Goal: Task Accomplishment & Management: Use online tool/utility

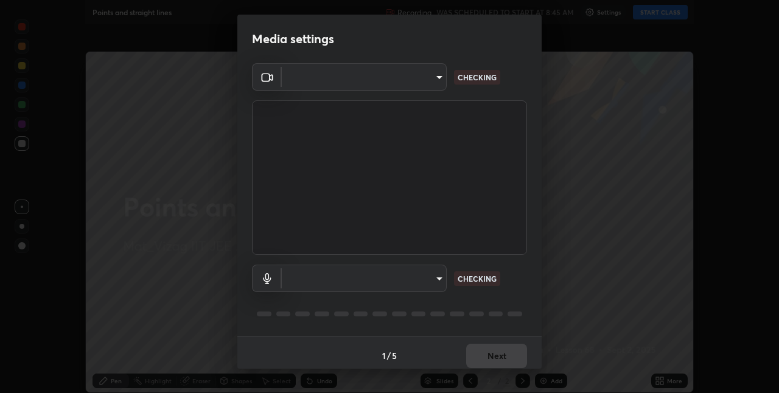
type input "82b3f85b5e9e3cb5410da62672371ba77949153d3e663b918a465942a6f7c2c1"
type input "696b3a7df95618b0bccdfb7929bbffe713e70265629fae05a67a5050f2a8b158"
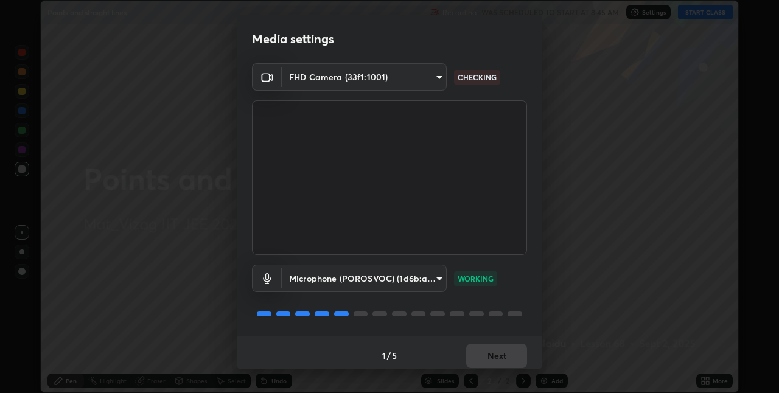
scroll to position [6, 0]
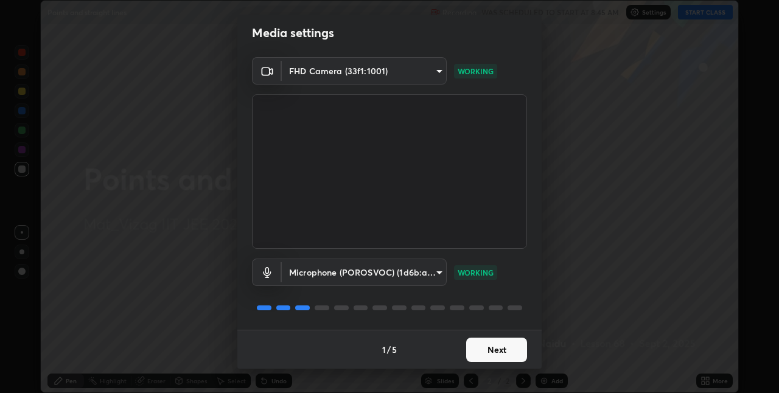
click at [505, 355] on button "Next" at bounding box center [496, 350] width 61 height 24
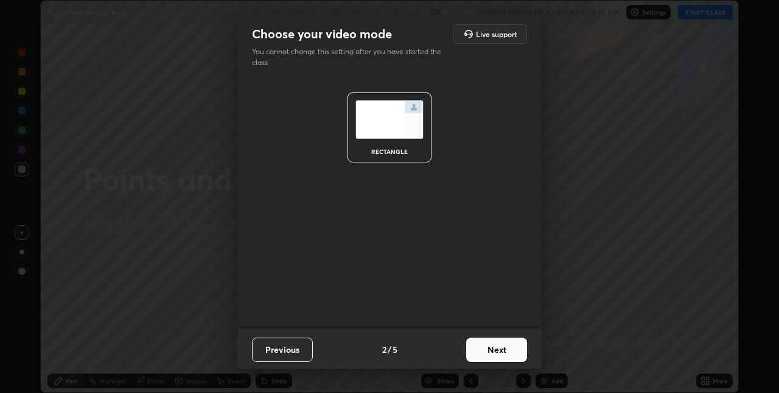
click at [508, 351] on button "Next" at bounding box center [496, 350] width 61 height 24
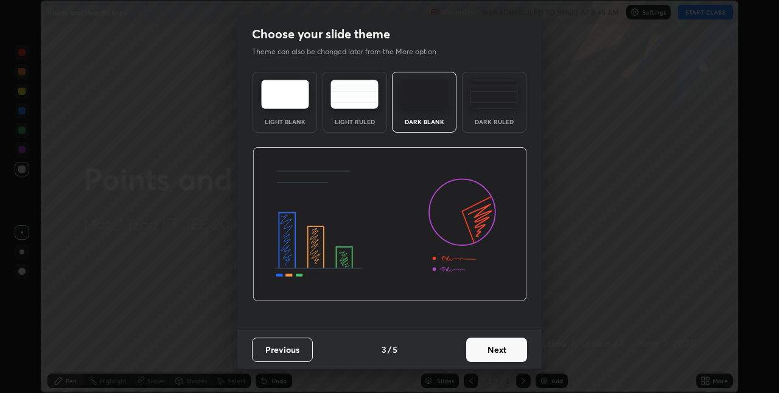
click at [503, 352] on button "Next" at bounding box center [496, 350] width 61 height 24
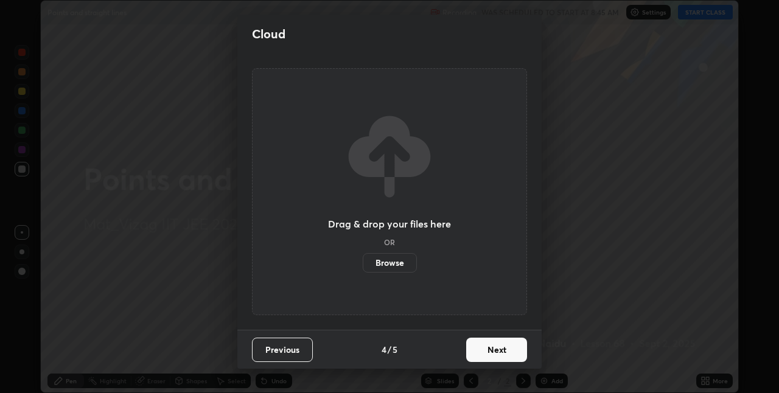
click at [506, 351] on button "Next" at bounding box center [496, 350] width 61 height 24
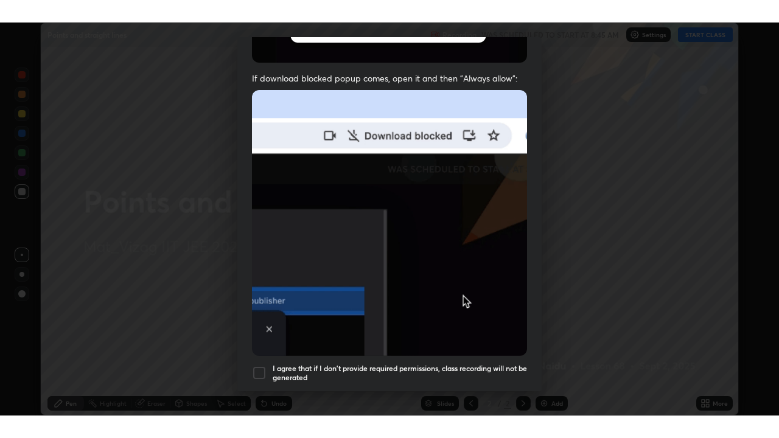
scroll to position [254, 0]
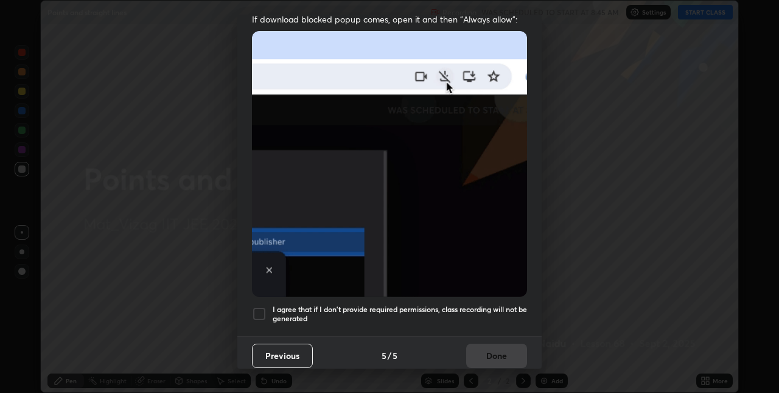
click at [255, 311] on div at bounding box center [259, 314] width 15 height 15
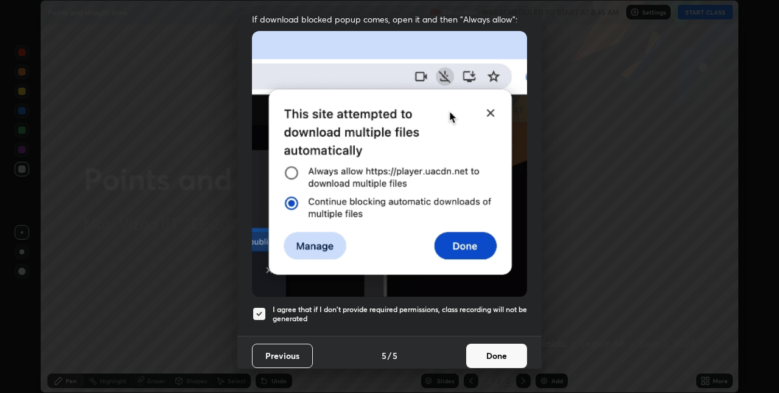
click at [492, 352] on button "Done" at bounding box center [496, 356] width 61 height 24
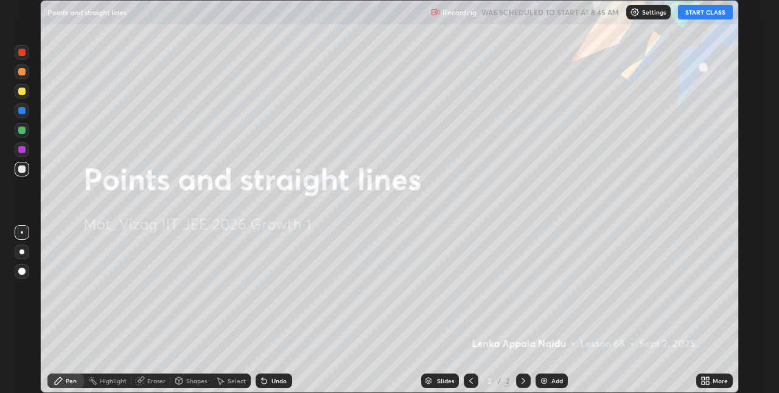
click at [704, 382] on icon at bounding box center [703, 383] width 3 height 3
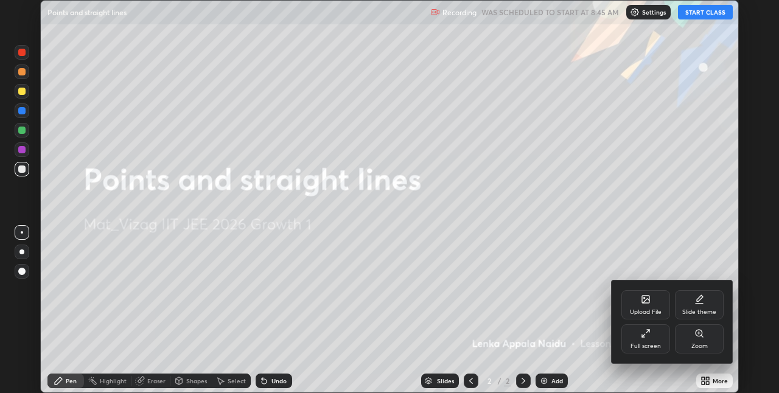
click at [648, 339] on div "Full screen" at bounding box center [646, 338] width 49 height 29
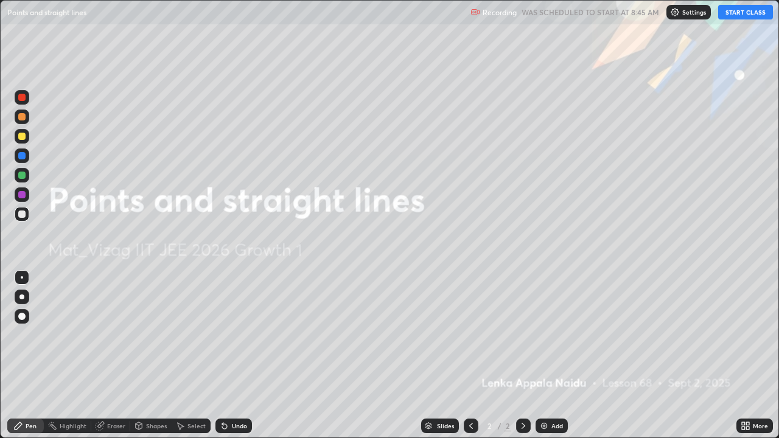
scroll to position [438, 779]
click at [542, 393] on div "Add" at bounding box center [552, 426] width 32 height 15
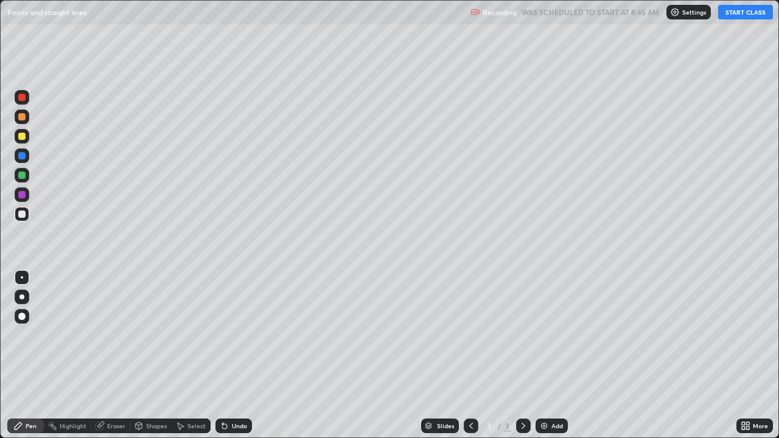
click at [738, 14] on button "START CLASS" at bounding box center [745, 12] width 55 height 15
click at [114, 393] on div "Eraser" at bounding box center [116, 426] width 18 height 6
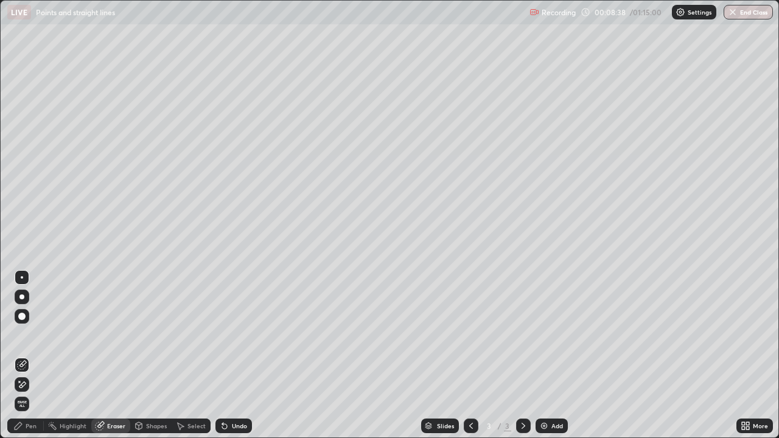
click at [31, 393] on div "Pen" at bounding box center [31, 426] width 11 height 6
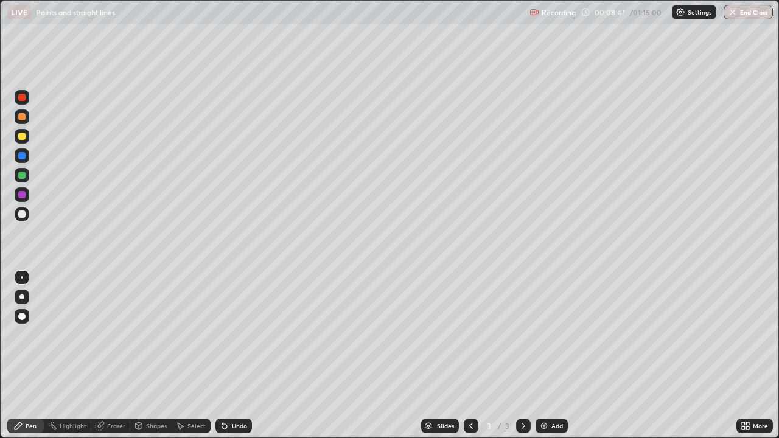
click at [109, 393] on div "Eraser" at bounding box center [110, 426] width 39 height 15
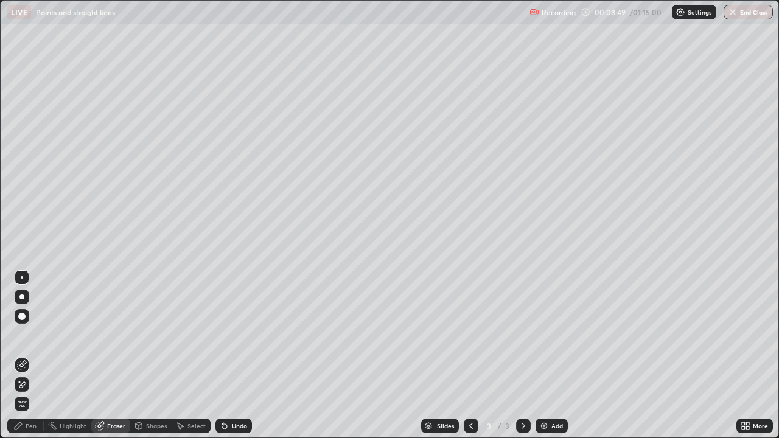
click at [33, 393] on div "Pen" at bounding box center [31, 426] width 11 height 6
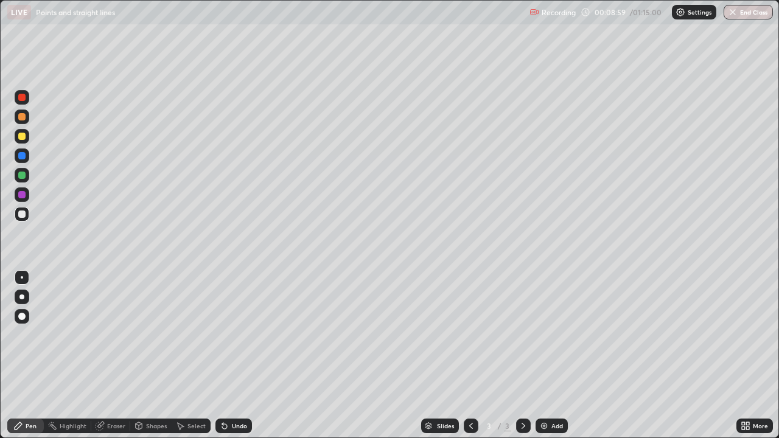
click at [112, 393] on div "Eraser" at bounding box center [116, 426] width 18 height 6
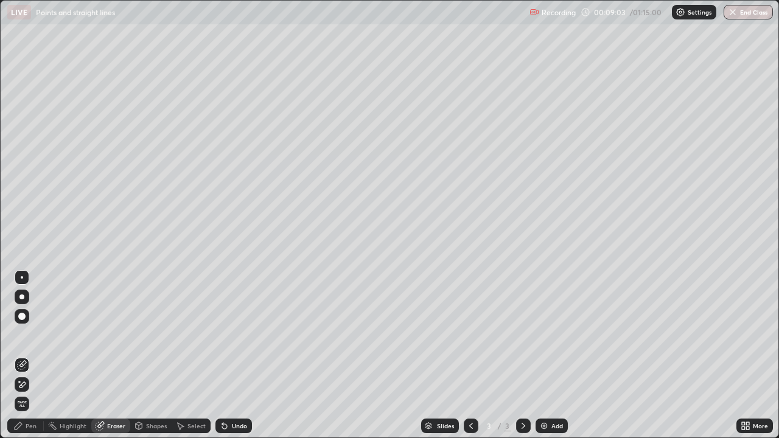
click at [32, 393] on div "Pen" at bounding box center [31, 426] width 11 height 6
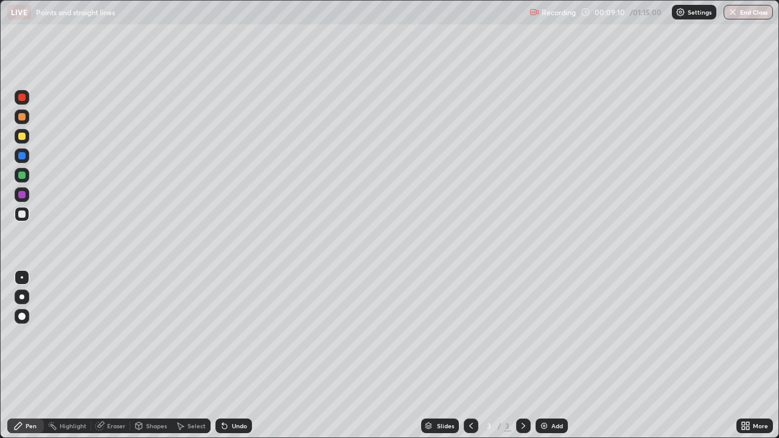
click at [113, 393] on div "Eraser" at bounding box center [110, 426] width 39 height 15
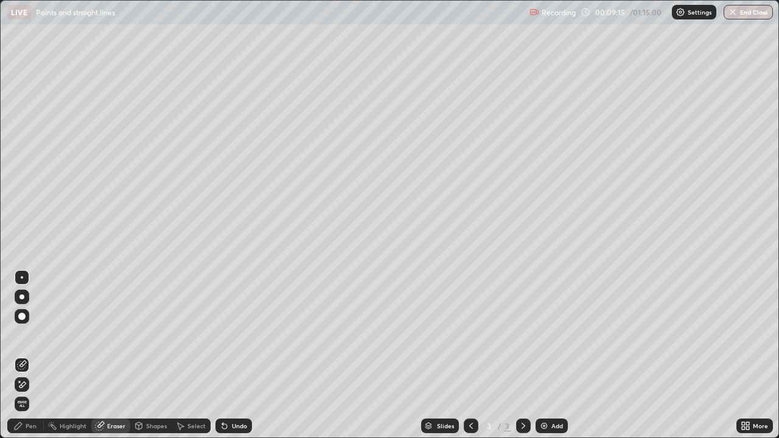
click at [29, 393] on div "Pen" at bounding box center [31, 426] width 11 height 6
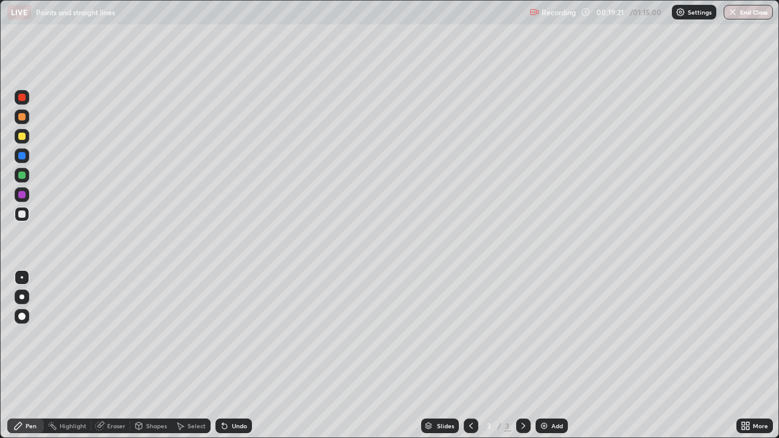
click at [541, 393] on img at bounding box center [544, 426] width 10 height 10
click at [103, 393] on icon at bounding box center [100, 426] width 10 height 10
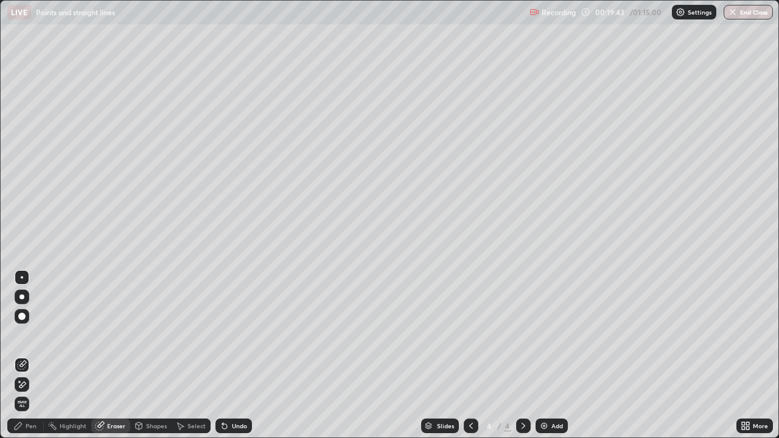
click at [27, 393] on div "Pen" at bounding box center [31, 426] width 11 height 6
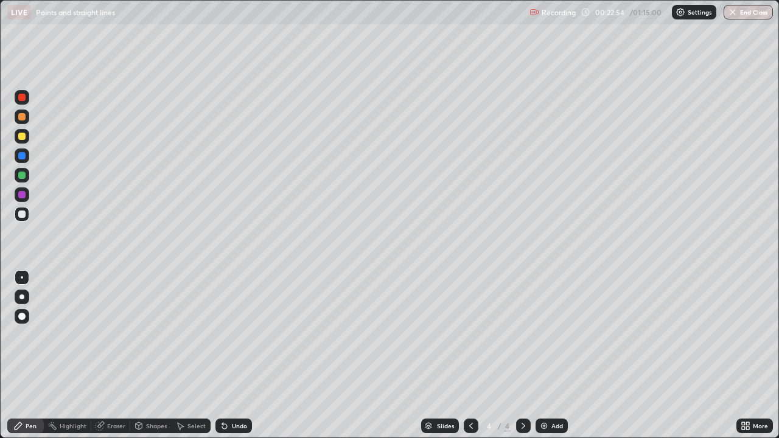
click at [542, 393] on img at bounding box center [544, 426] width 10 height 10
click at [228, 393] on div "Undo" at bounding box center [234, 426] width 37 height 15
click at [541, 393] on div "Add" at bounding box center [552, 426] width 32 height 15
click at [470, 393] on icon at bounding box center [471, 426] width 10 height 10
click at [536, 393] on div "Add" at bounding box center [552, 426] width 32 height 15
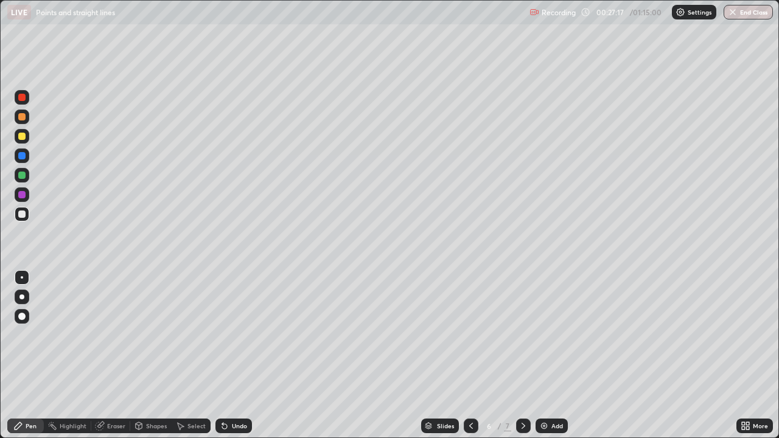
click at [469, 393] on icon at bounding box center [471, 426] width 4 height 6
click at [522, 393] on icon at bounding box center [524, 426] width 10 height 10
click at [111, 393] on div "Eraser" at bounding box center [116, 426] width 18 height 6
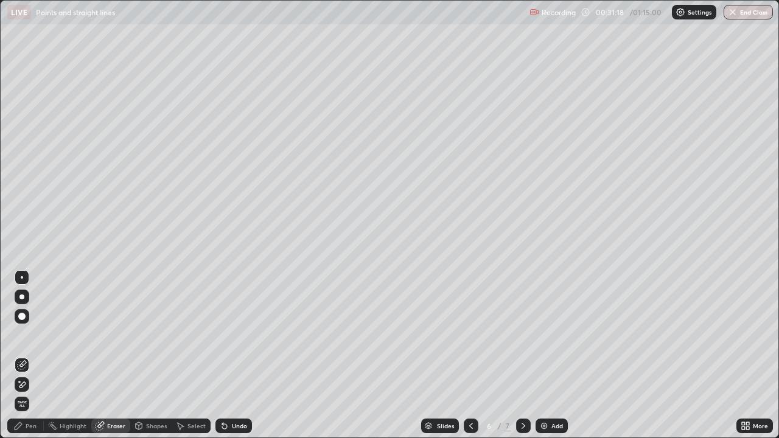
click at [30, 393] on div "Pen" at bounding box center [31, 426] width 11 height 6
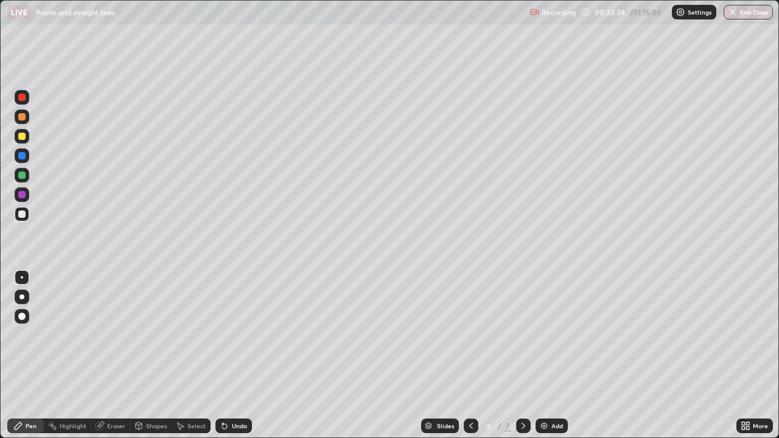
click at [542, 393] on img at bounding box center [544, 426] width 10 height 10
click at [541, 393] on img at bounding box center [544, 426] width 10 height 10
click at [105, 393] on div "Eraser" at bounding box center [110, 426] width 39 height 15
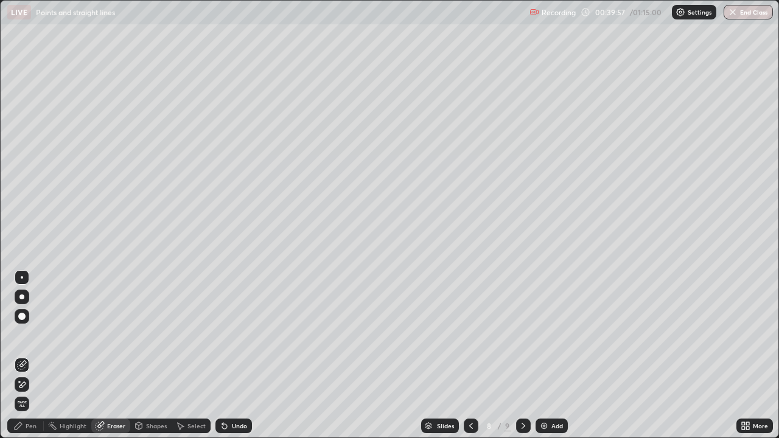
click at [35, 393] on div "Pen" at bounding box center [31, 426] width 11 height 6
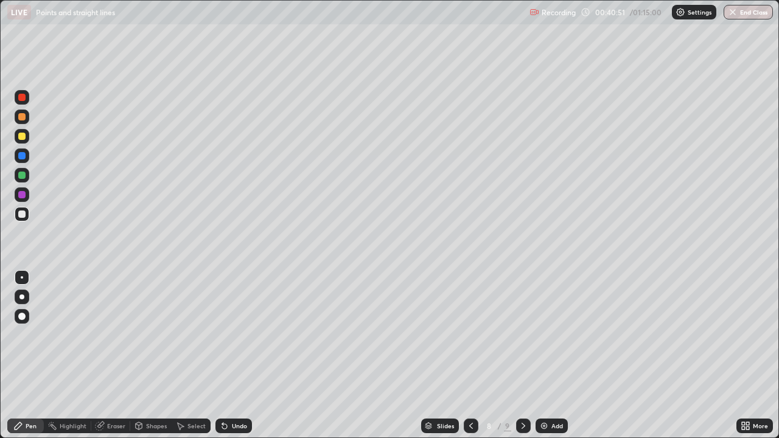
click at [117, 393] on div "Eraser" at bounding box center [116, 426] width 18 height 6
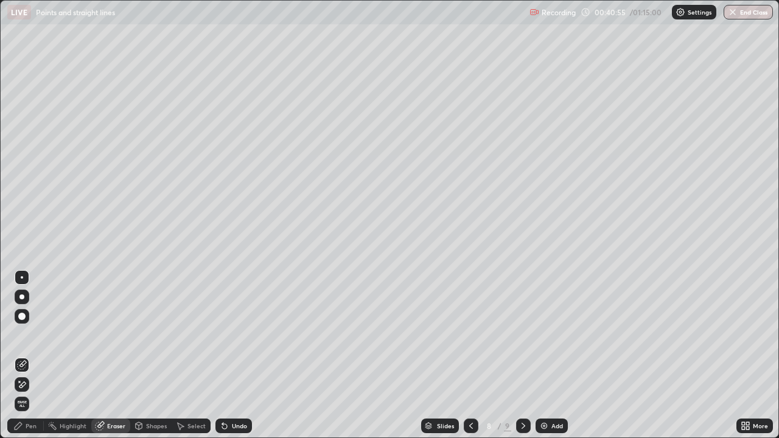
click at [29, 393] on div "Pen" at bounding box center [31, 426] width 11 height 6
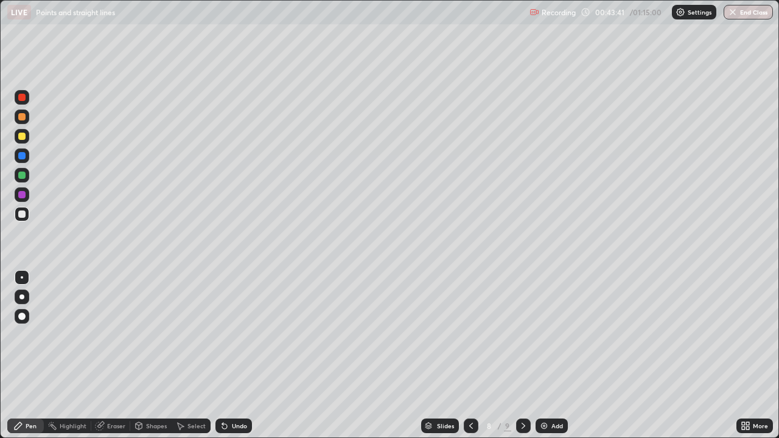
click at [540, 393] on img at bounding box center [544, 426] width 10 height 10
click at [222, 393] on icon at bounding box center [222, 423] width 1 height 1
click at [548, 393] on img at bounding box center [544, 426] width 10 height 10
click at [469, 393] on icon at bounding box center [471, 426] width 4 height 6
click at [522, 393] on icon at bounding box center [524, 426] width 10 height 10
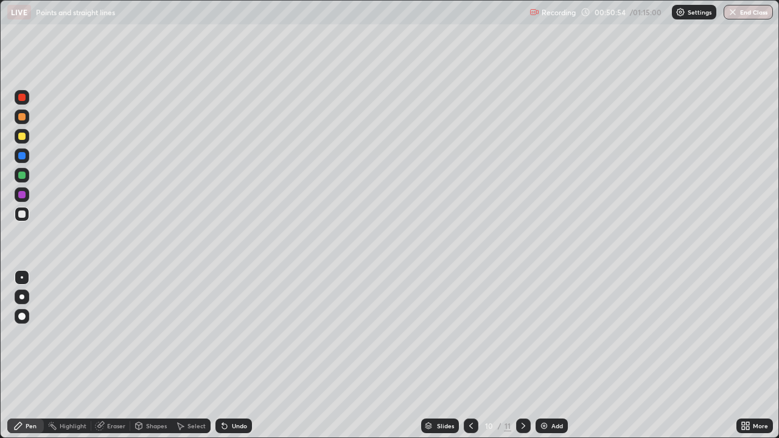
click at [469, 393] on icon at bounding box center [471, 426] width 4 height 6
click at [522, 393] on icon at bounding box center [524, 426] width 4 height 6
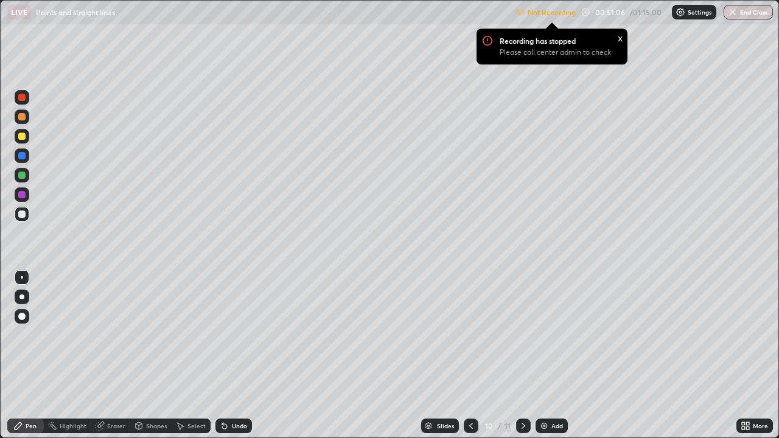
click at [683, 13] on img at bounding box center [681, 12] width 10 height 10
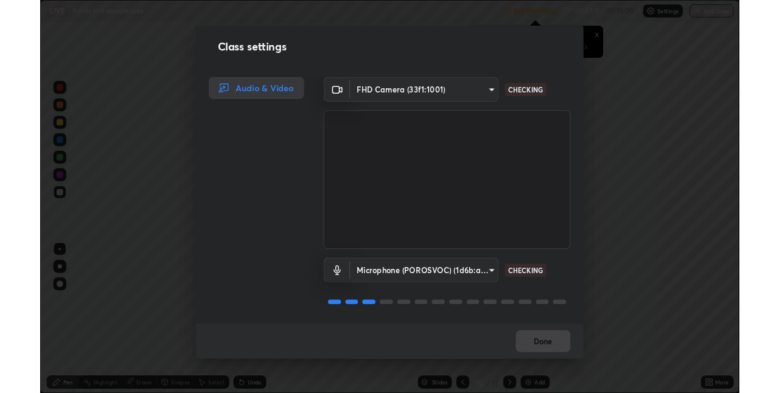
scroll to position [1, 0]
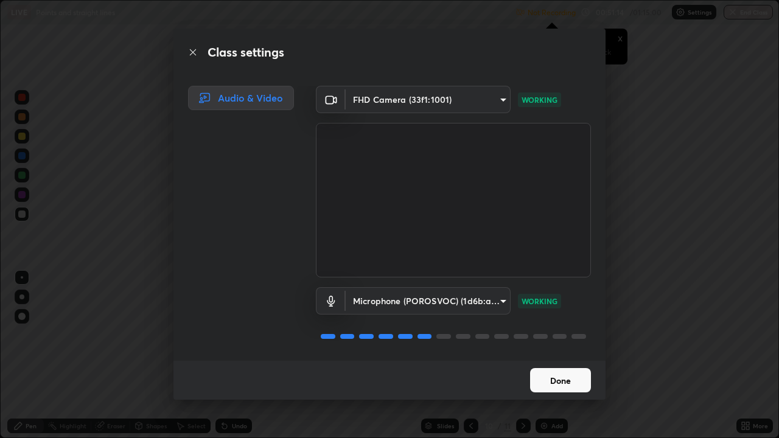
click at [563, 380] on button "Done" at bounding box center [560, 380] width 61 height 24
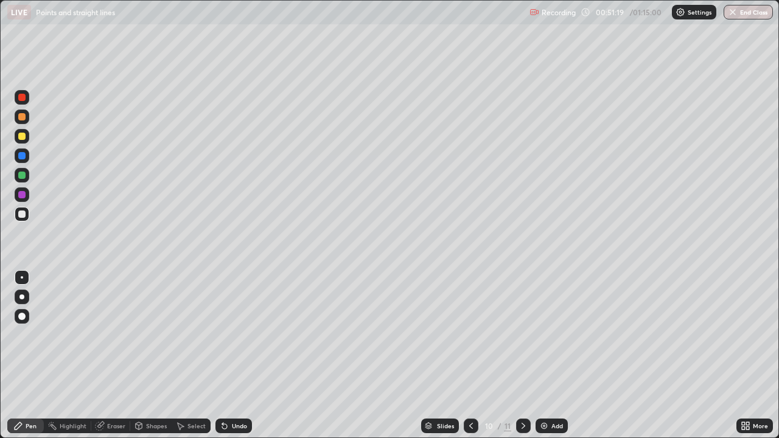
click at [470, 393] on icon at bounding box center [471, 426] width 10 height 10
click at [522, 393] on icon at bounding box center [524, 426] width 10 height 10
click at [470, 393] on icon at bounding box center [471, 426] width 10 height 10
click at [520, 393] on icon at bounding box center [524, 426] width 10 height 10
click at [469, 393] on div at bounding box center [471, 426] width 15 height 24
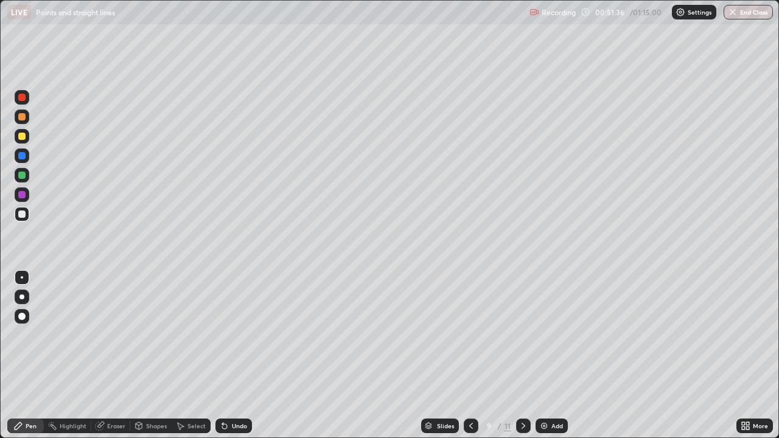
click at [522, 393] on icon at bounding box center [524, 426] width 10 height 10
click at [472, 393] on icon at bounding box center [471, 426] width 10 height 10
click at [523, 393] on icon at bounding box center [524, 426] width 10 height 10
click at [470, 393] on icon at bounding box center [471, 426] width 10 height 10
click at [524, 393] on icon at bounding box center [524, 426] width 4 height 6
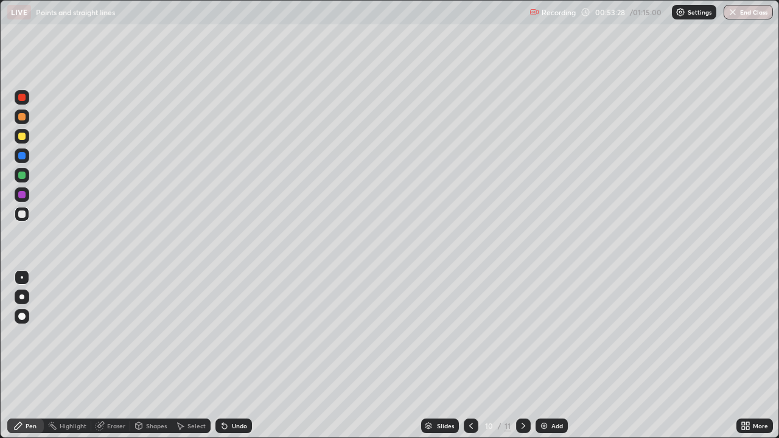
click at [111, 393] on div "Eraser" at bounding box center [116, 426] width 18 height 6
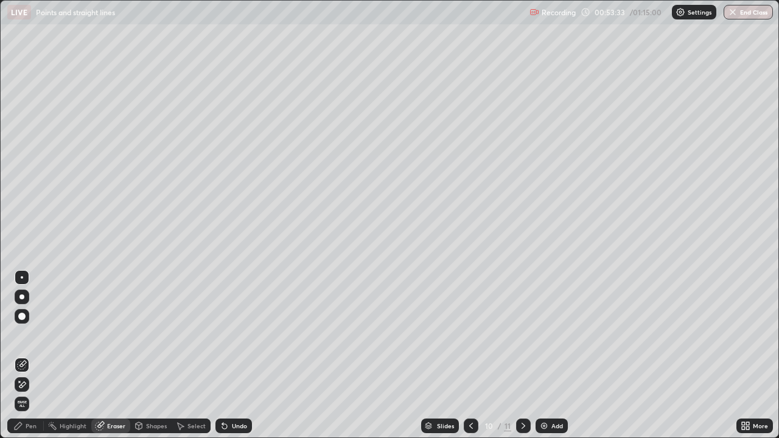
click at [35, 393] on div "Pen" at bounding box center [31, 426] width 11 height 6
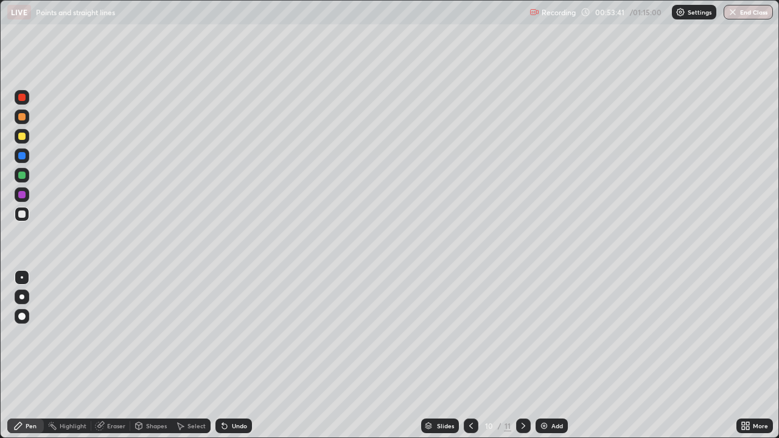
click at [470, 393] on icon at bounding box center [471, 426] width 10 height 10
click at [522, 393] on icon at bounding box center [524, 426] width 10 height 10
click at [469, 393] on div at bounding box center [471, 426] width 15 height 15
click at [524, 393] on icon at bounding box center [524, 426] width 10 height 10
click at [107, 393] on div "Eraser" at bounding box center [116, 426] width 18 height 6
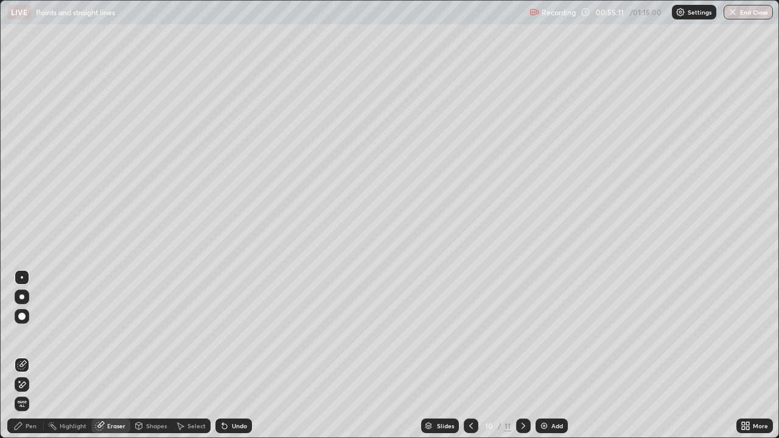
click at [32, 393] on div "Pen" at bounding box center [31, 426] width 11 height 6
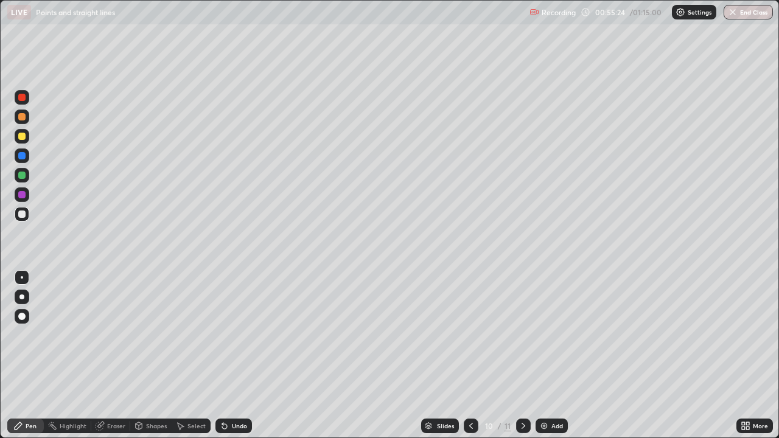
click at [116, 393] on div "Eraser" at bounding box center [116, 426] width 18 height 6
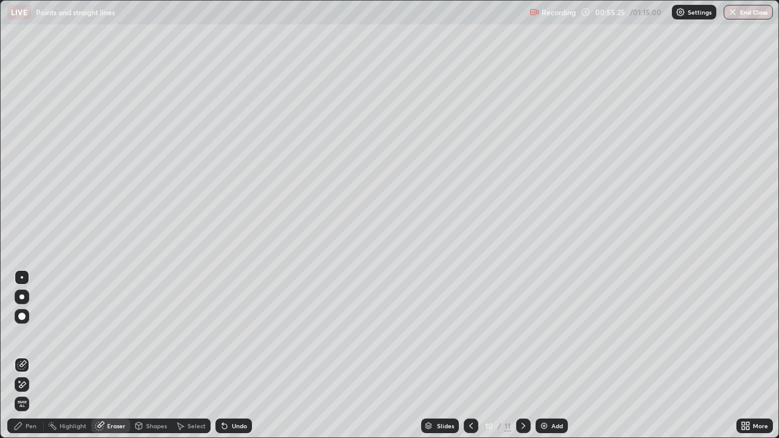
click at [19, 382] on icon at bounding box center [19, 381] width 1 height 1
click at [21, 393] on icon at bounding box center [18, 426] width 10 height 10
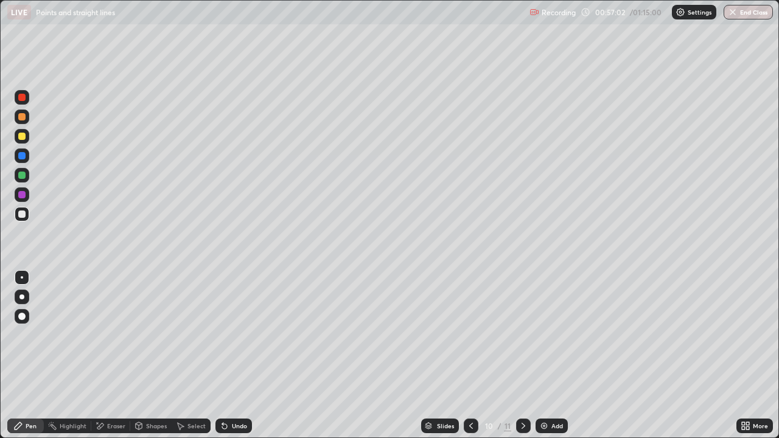
click at [470, 393] on icon at bounding box center [471, 426] width 10 height 10
click at [524, 393] on icon at bounding box center [524, 426] width 10 height 10
click at [540, 393] on img at bounding box center [544, 426] width 10 height 10
click at [471, 393] on icon at bounding box center [471, 426] width 10 height 10
click at [469, 393] on div at bounding box center [471, 426] width 15 height 15
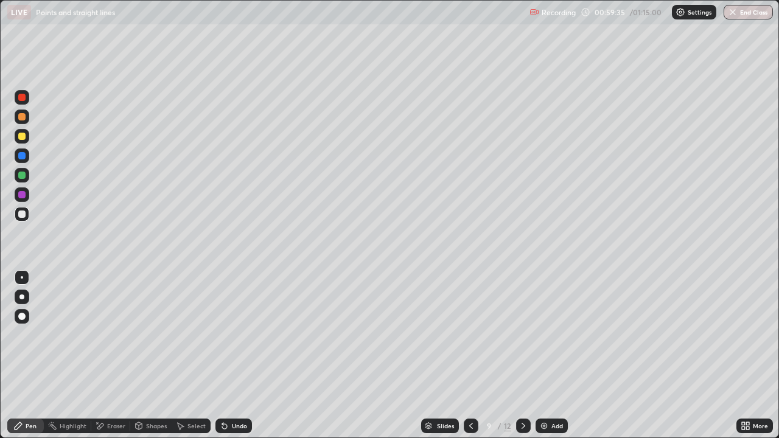
click at [522, 393] on icon at bounding box center [524, 426] width 10 height 10
click at [470, 393] on icon at bounding box center [471, 426] width 10 height 10
click at [522, 393] on icon at bounding box center [524, 426] width 10 height 10
click at [539, 393] on img at bounding box center [544, 426] width 10 height 10
click at [112, 393] on div "Eraser" at bounding box center [116, 426] width 18 height 6
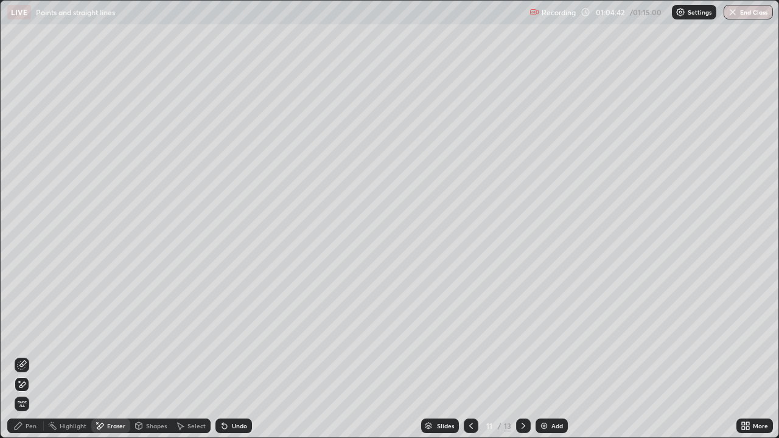
click at [35, 393] on div "Pen" at bounding box center [31, 426] width 11 height 6
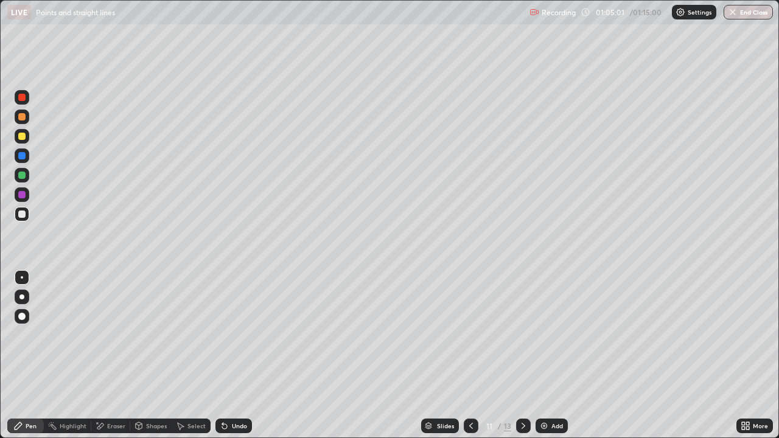
click at [470, 393] on icon at bounding box center [471, 426] width 10 height 10
click at [519, 393] on icon at bounding box center [524, 426] width 10 height 10
click at [733, 18] on button "End Class" at bounding box center [749, 12] width 48 height 15
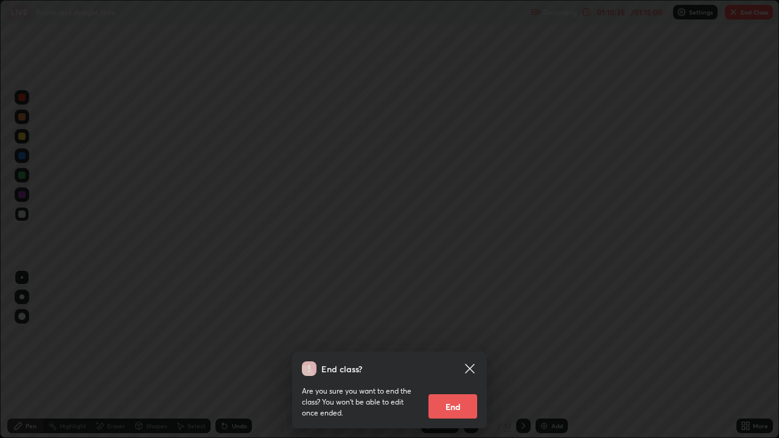
click at [455, 393] on button "End" at bounding box center [453, 406] width 49 height 24
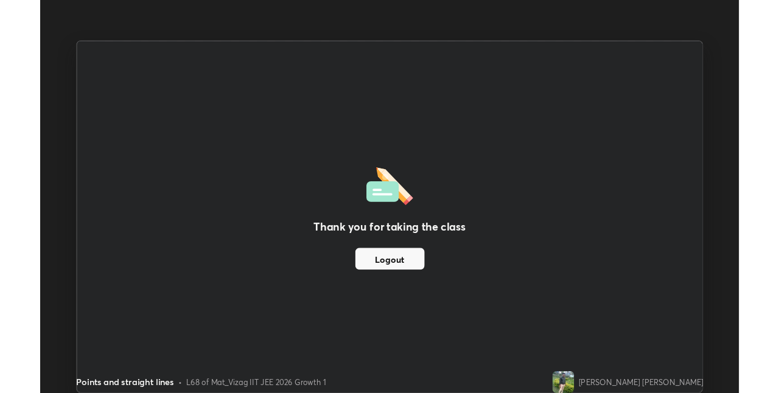
scroll to position [60484, 60098]
